Goal: Task Accomplishment & Management: Use online tool/utility

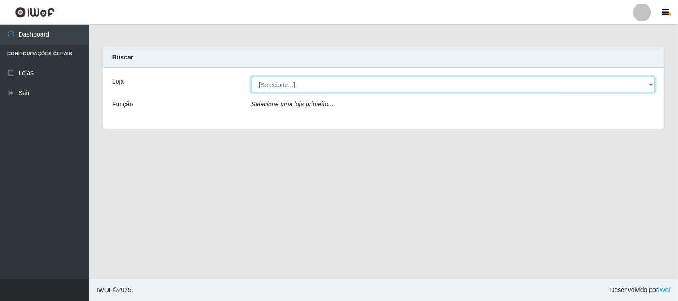
click at [631, 85] on select "[Selecione...] Casatudo BR" at bounding box center [453, 85] width 404 height 16
select select "197"
click at [251, 77] on select "[Selecione...] Casatudo BR" at bounding box center [453, 85] width 404 height 16
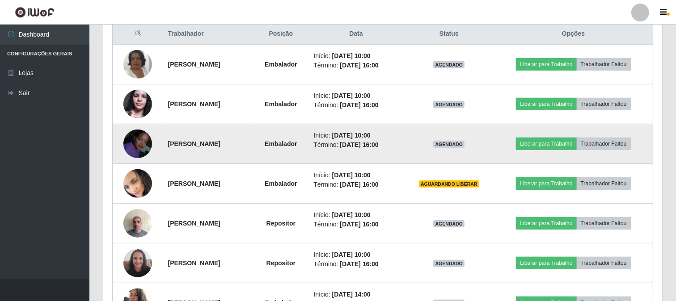
scroll to position [397, 0]
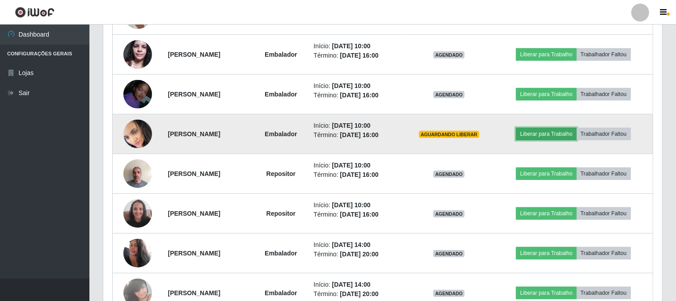
click at [556, 133] on button "Liberar para Trabalho" at bounding box center [546, 134] width 60 height 13
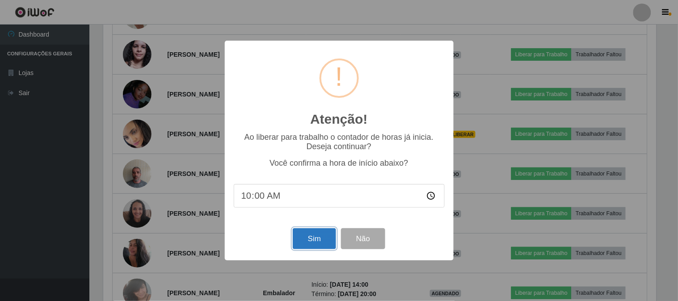
click at [298, 237] on button "Sim" at bounding box center [314, 238] width 43 height 21
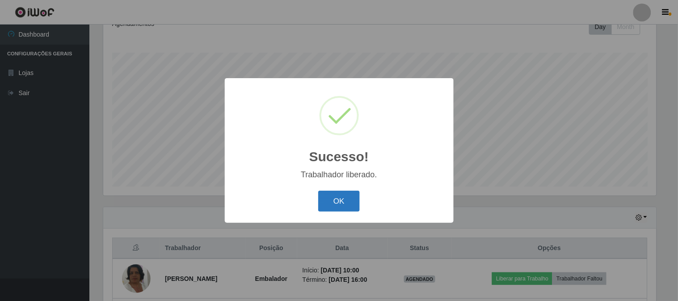
click at [322, 203] on button "OK" at bounding box center [339, 201] width 42 height 21
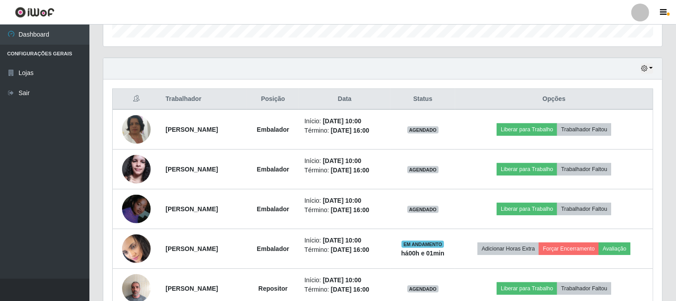
scroll to position [332, 0]
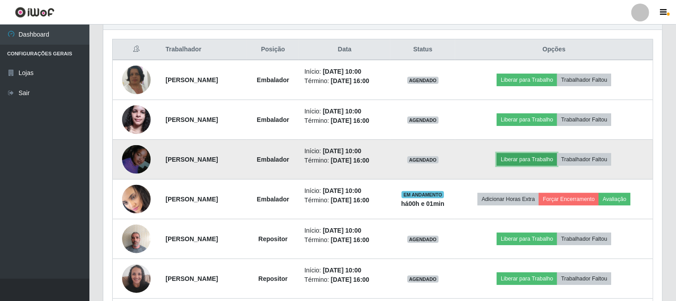
click at [536, 158] on button "Liberar para Trabalho" at bounding box center [527, 159] width 60 height 13
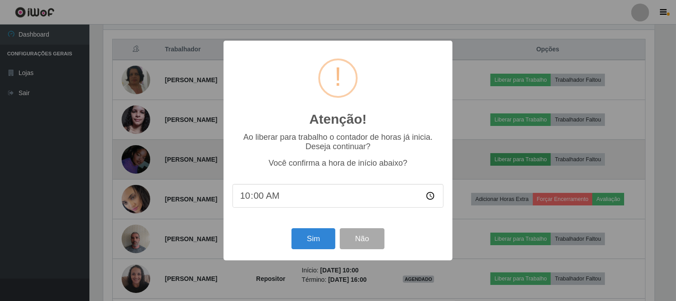
scroll to position [185, 553]
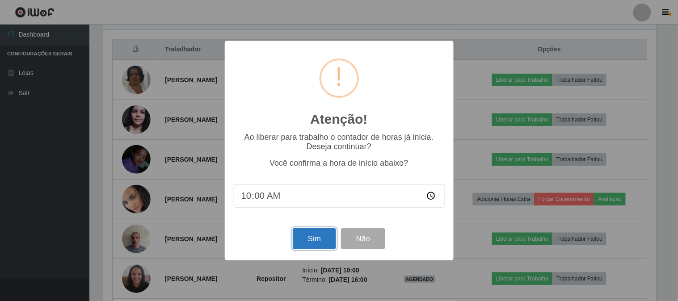
click at [317, 234] on button "Sim" at bounding box center [314, 238] width 43 height 21
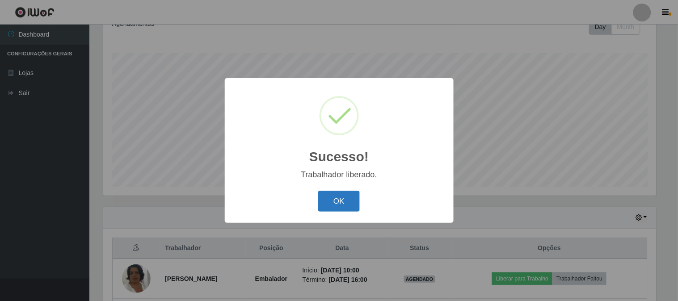
click at [342, 205] on button "OK" at bounding box center [339, 201] width 42 height 21
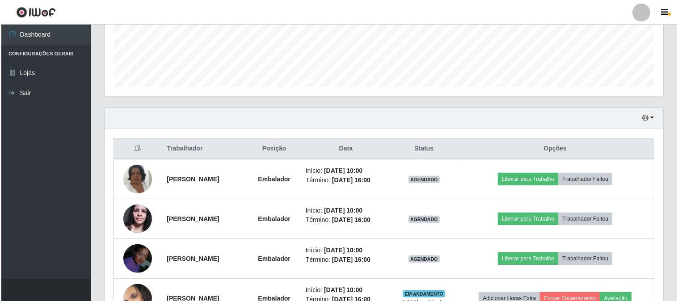
scroll to position [282, 0]
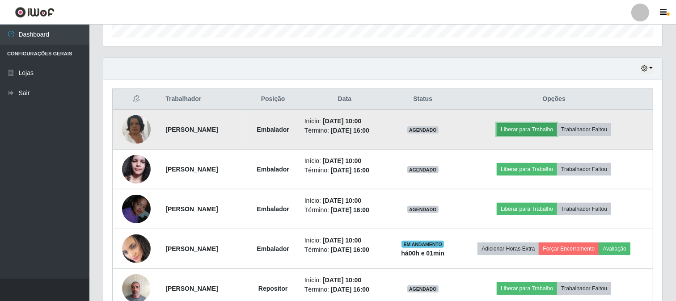
click at [544, 128] on button "Liberar para Trabalho" at bounding box center [527, 129] width 60 height 13
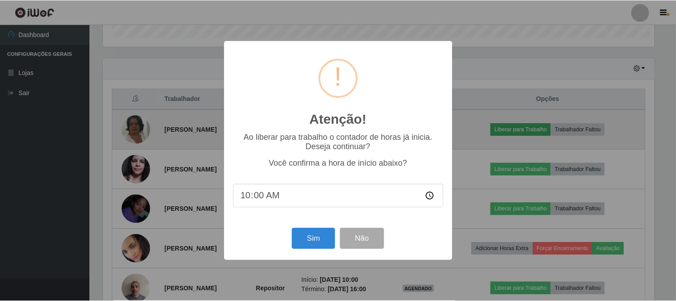
scroll to position [185, 553]
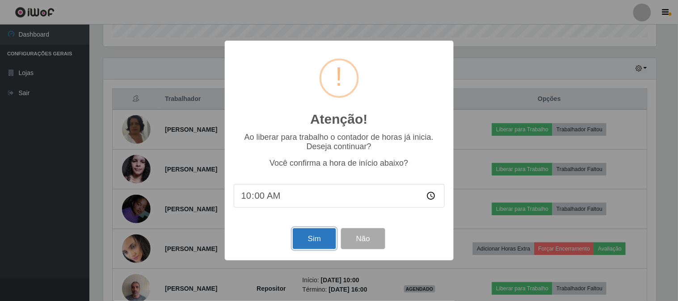
click at [306, 240] on button "Sim" at bounding box center [314, 238] width 43 height 21
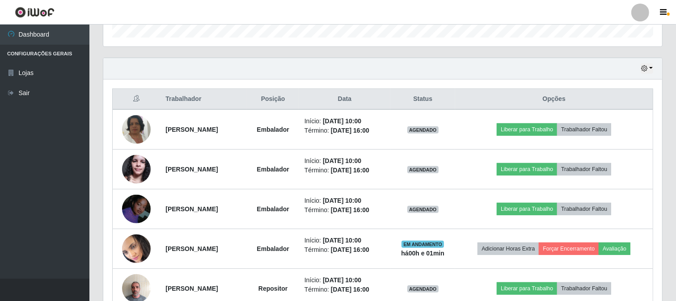
scroll to position [0, 0]
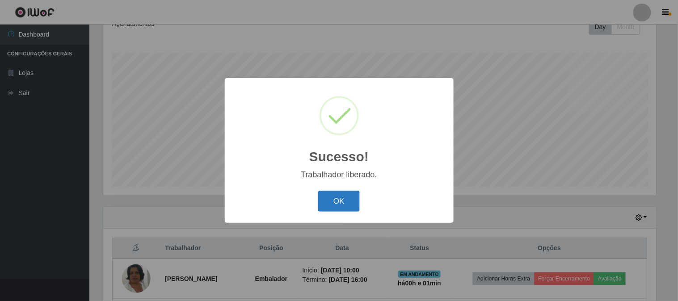
click at [336, 193] on button "OK" at bounding box center [339, 201] width 42 height 21
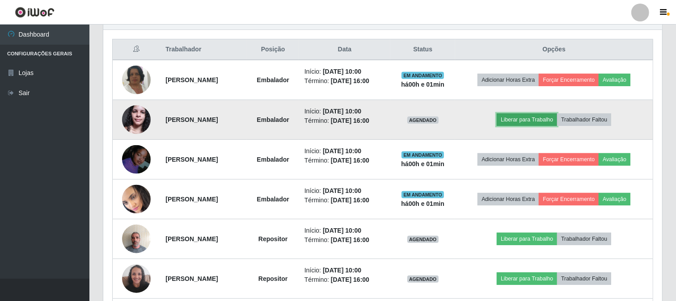
click at [531, 119] on button "Liberar para Trabalho" at bounding box center [527, 120] width 60 height 13
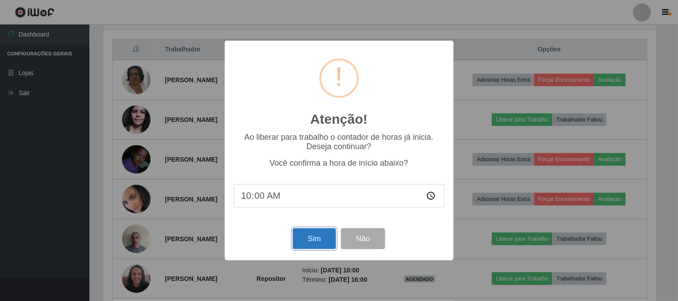
click at [311, 231] on button "Sim" at bounding box center [314, 238] width 43 height 21
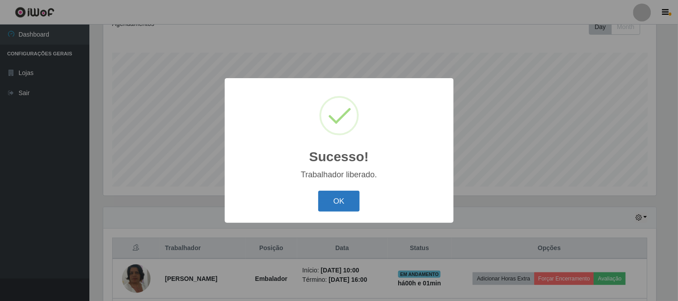
click at [342, 194] on button "OK" at bounding box center [339, 201] width 42 height 21
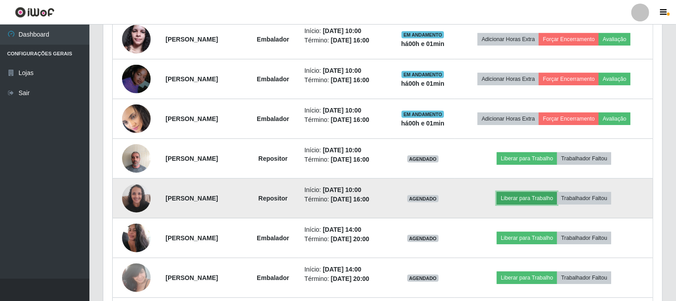
click at [528, 197] on button "Liberar para Trabalho" at bounding box center [527, 198] width 60 height 13
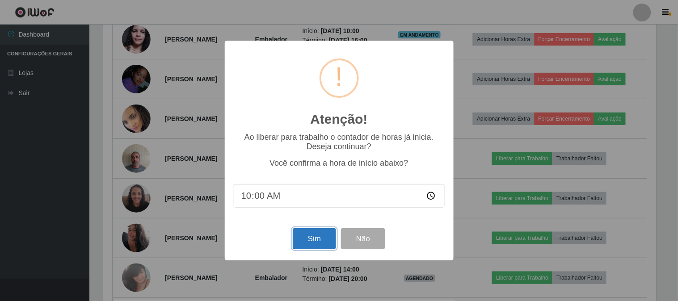
click at [314, 243] on button "Sim" at bounding box center [314, 238] width 43 height 21
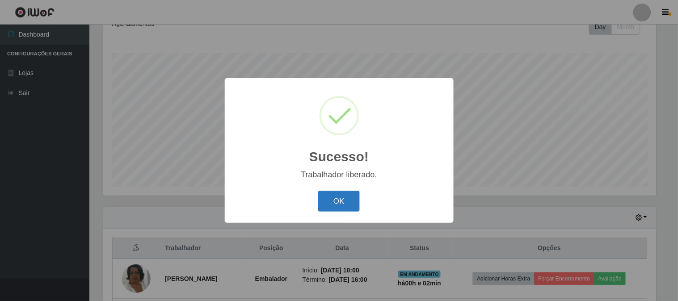
click at [335, 198] on button "OK" at bounding box center [339, 201] width 42 height 21
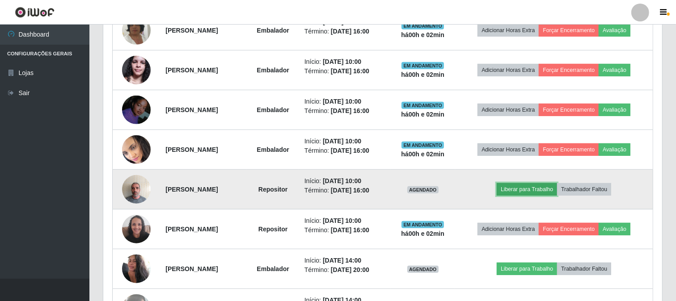
click at [533, 186] on button "Liberar para Trabalho" at bounding box center [527, 189] width 60 height 13
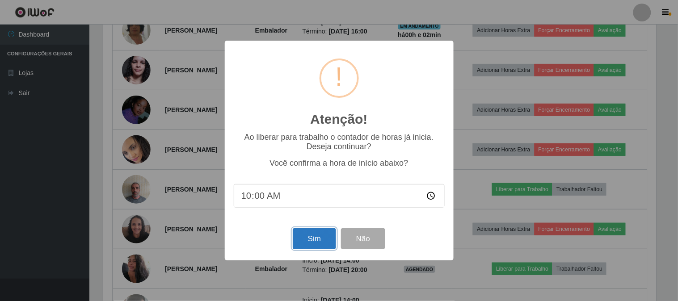
click at [310, 241] on button "Sim" at bounding box center [314, 238] width 43 height 21
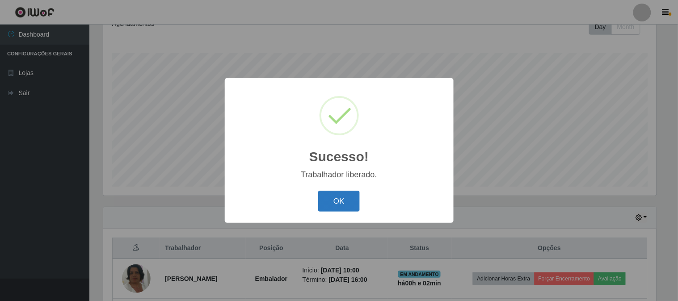
click at [343, 199] on button "OK" at bounding box center [339, 201] width 42 height 21
